Goal: Information Seeking & Learning: Check status

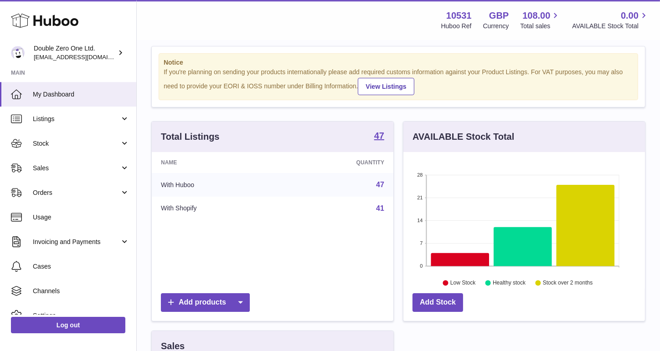
scroll to position [142, 241]
click at [84, 175] on link "Sales" at bounding box center [68, 168] width 136 height 25
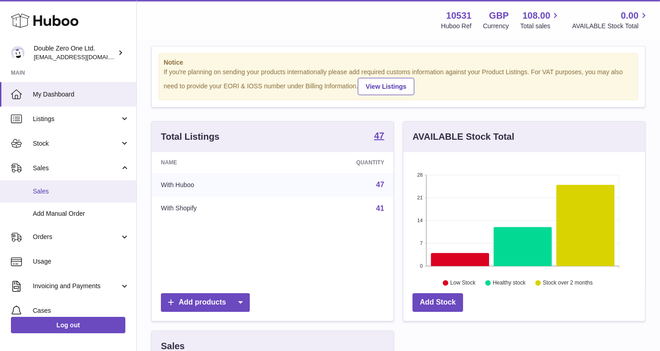
click at [71, 195] on span "Sales" at bounding box center [81, 191] width 97 height 9
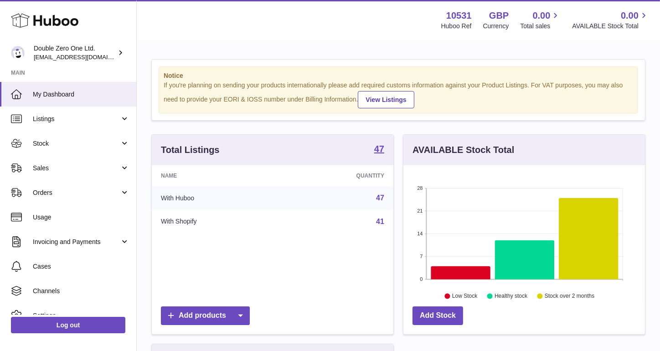
scroll to position [142, 241]
click at [108, 174] on link "Sales" at bounding box center [68, 168] width 136 height 25
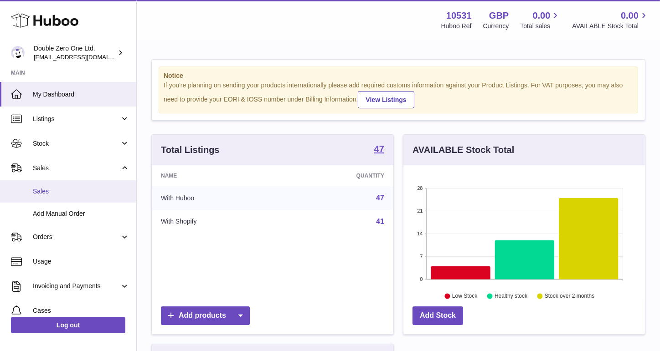
click at [94, 190] on span "Sales" at bounding box center [81, 191] width 97 height 9
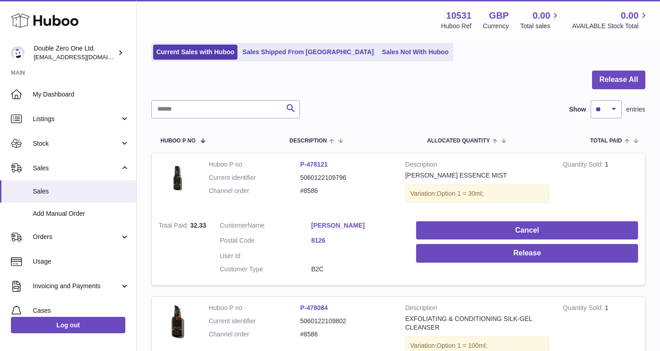
scroll to position [43, 0]
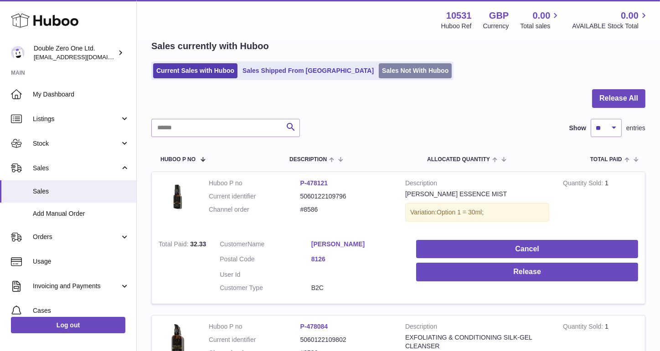
click at [379, 76] on link "Sales Not With Huboo" at bounding box center [415, 70] width 73 height 15
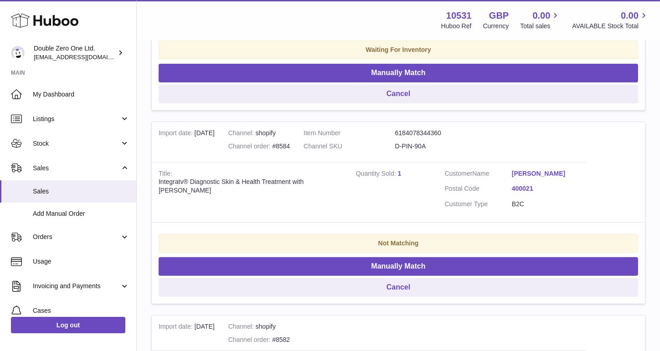
scroll to position [308, 0]
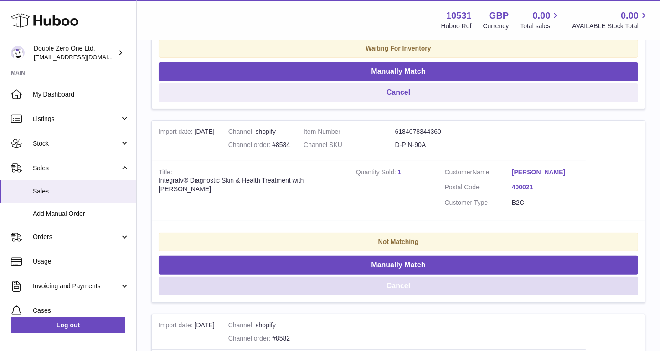
click at [330, 287] on button "Cancel" at bounding box center [398, 286] width 479 height 19
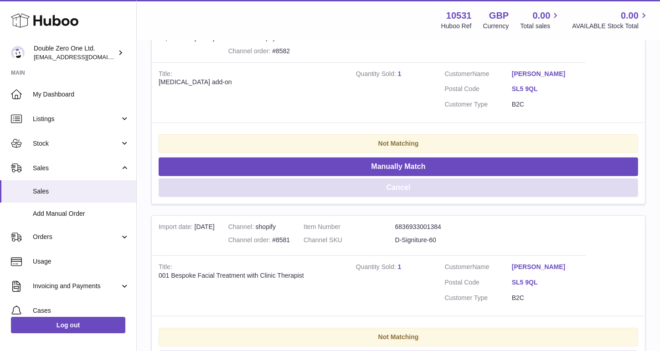
scroll to position [396, 0]
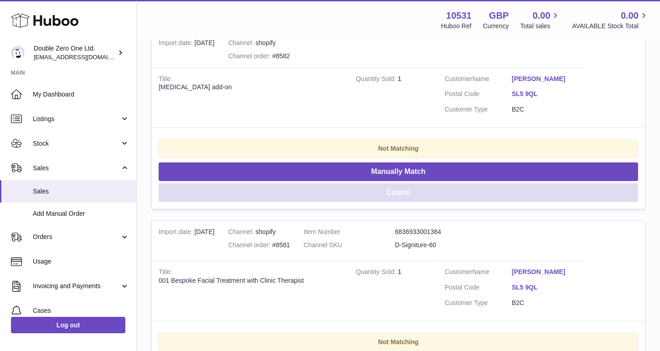
click at [341, 194] on button "Cancel" at bounding box center [398, 193] width 479 height 19
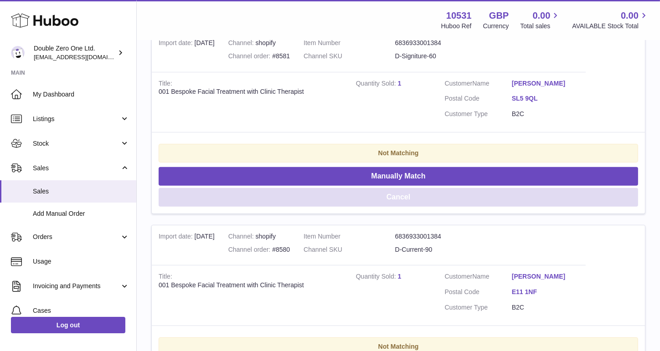
click at [341, 194] on button "Cancel" at bounding box center [398, 197] width 479 height 19
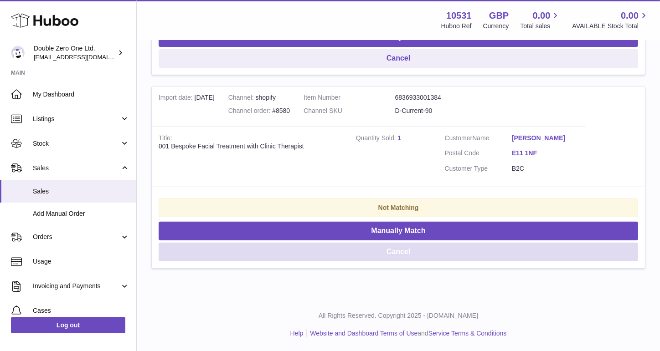
scroll to position [339, 0]
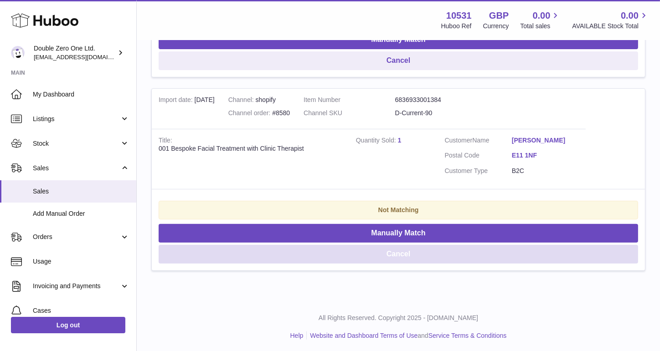
click at [308, 252] on button "Cancel" at bounding box center [398, 254] width 479 height 19
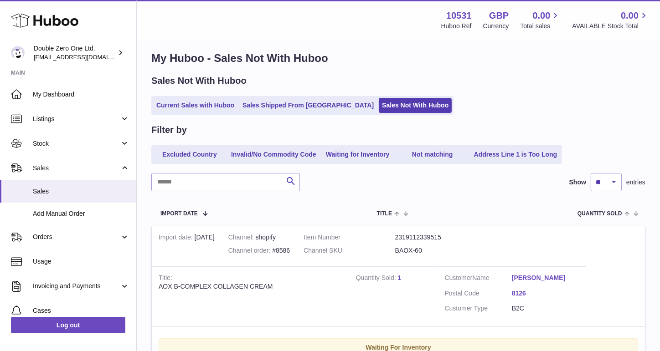
scroll to position [0, 0]
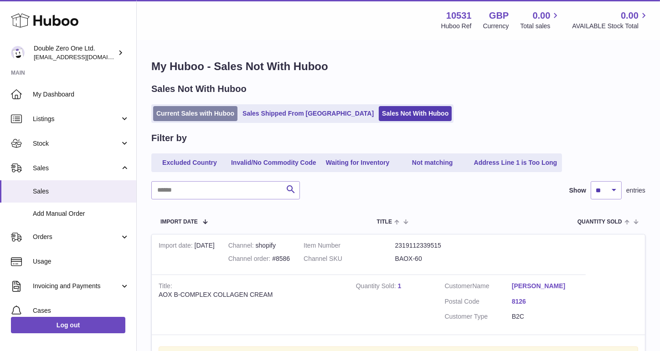
click at [200, 115] on link "Current Sales with Huboo" at bounding box center [195, 113] width 84 height 15
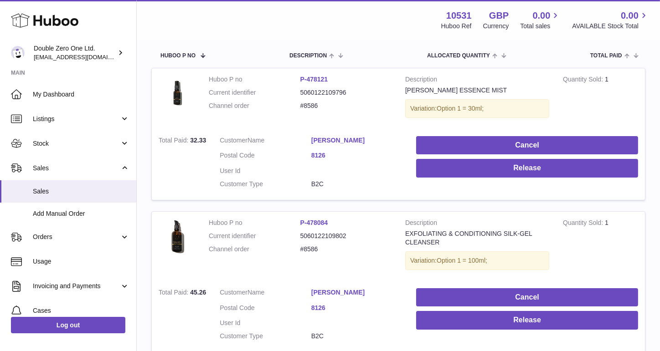
scroll to position [147, 0]
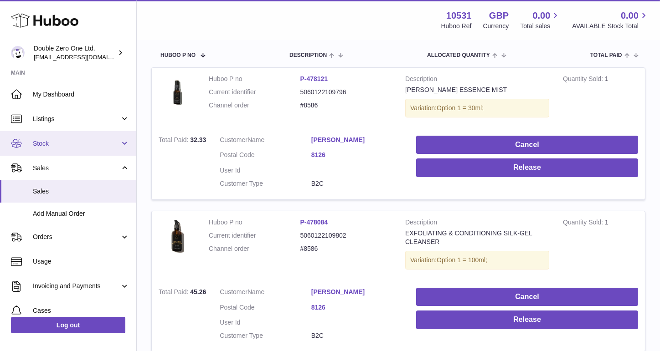
click at [70, 149] on link "Stock" at bounding box center [68, 143] width 136 height 25
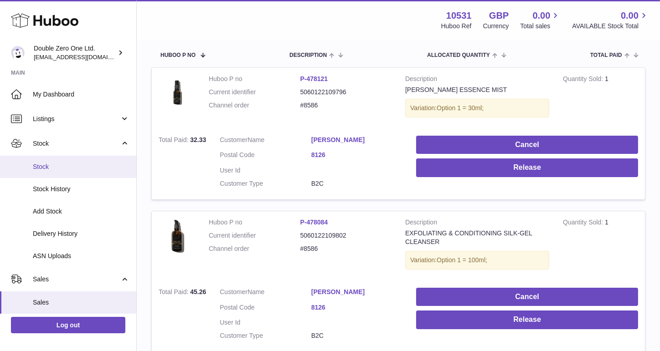
click at [59, 167] on span "Stock" at bounding box center [81, 167] width 97 height 9
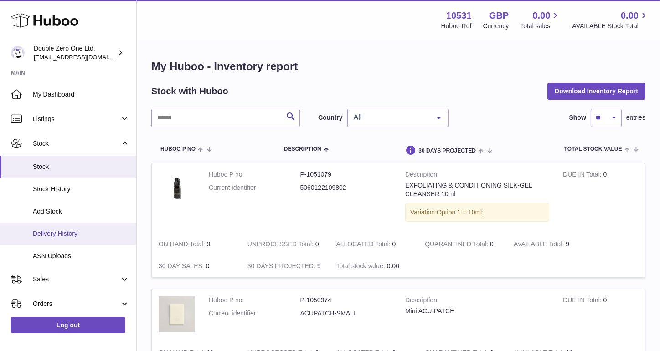
click at [66, 233] on span "Delivery History" at bounding box center [81, 234] width 97 height 9
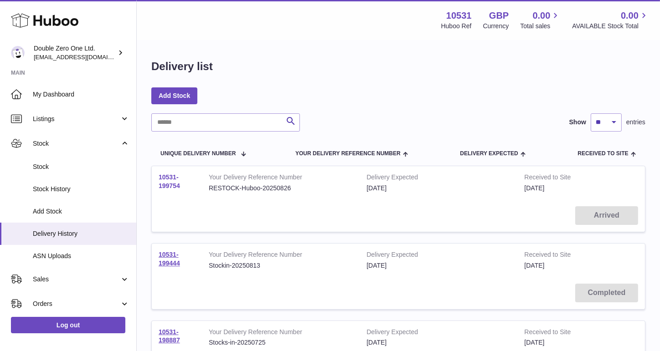
click at [164, 186] on link "10531-199754" at bounding box center [169, 182] width 21 height 16
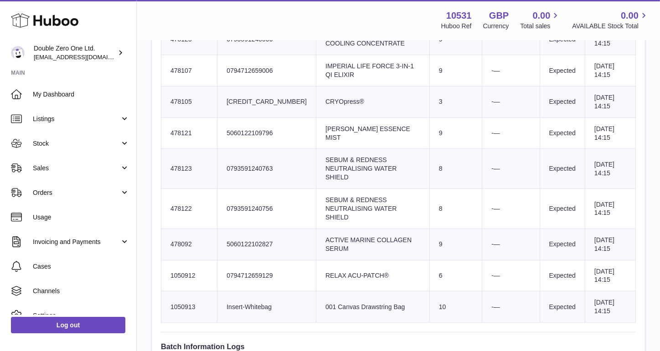
scroll to position [488, 0]
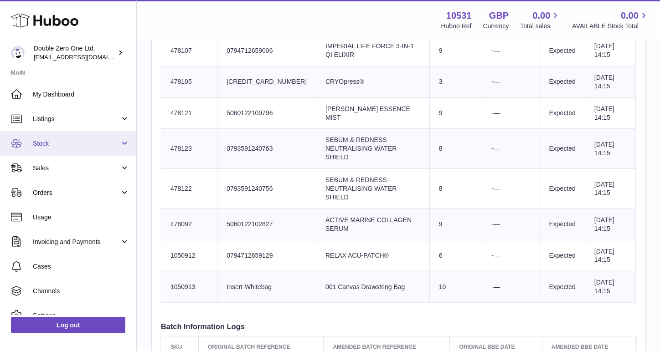
click at [87, 143] on span "Stock" at bounding box center [76, 143] width 87 height 9
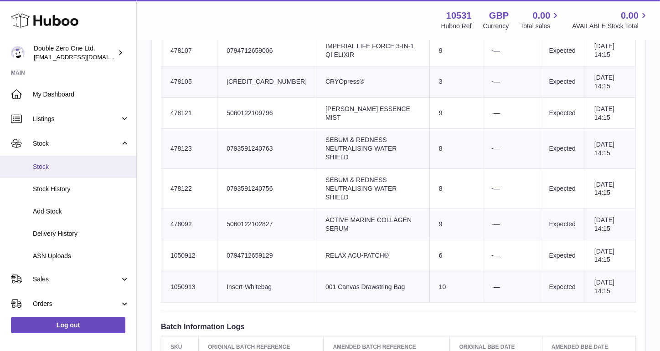
click at [68, 169] on span "Stock" at bounding box center [81, 167] width 97 height 9
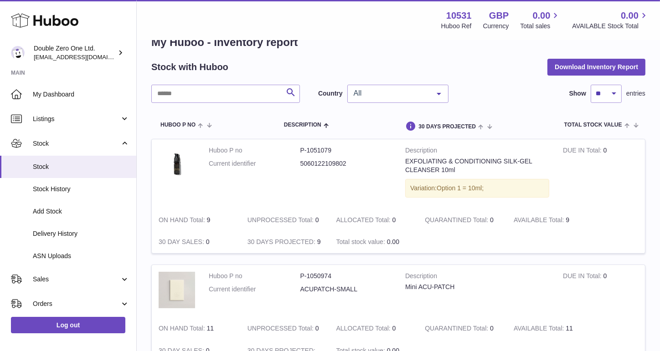
scroll to position [25, 0]
click at [232, 101] on input "text" at bounding box center [225, 93] width 149 height 18
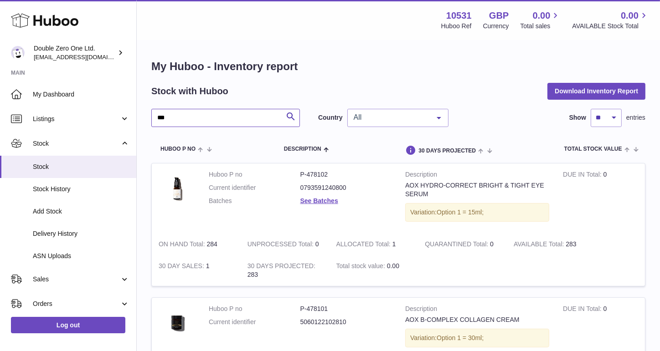
type input "***"
